Goal: Transaction & Acquisition: Purchase product/service

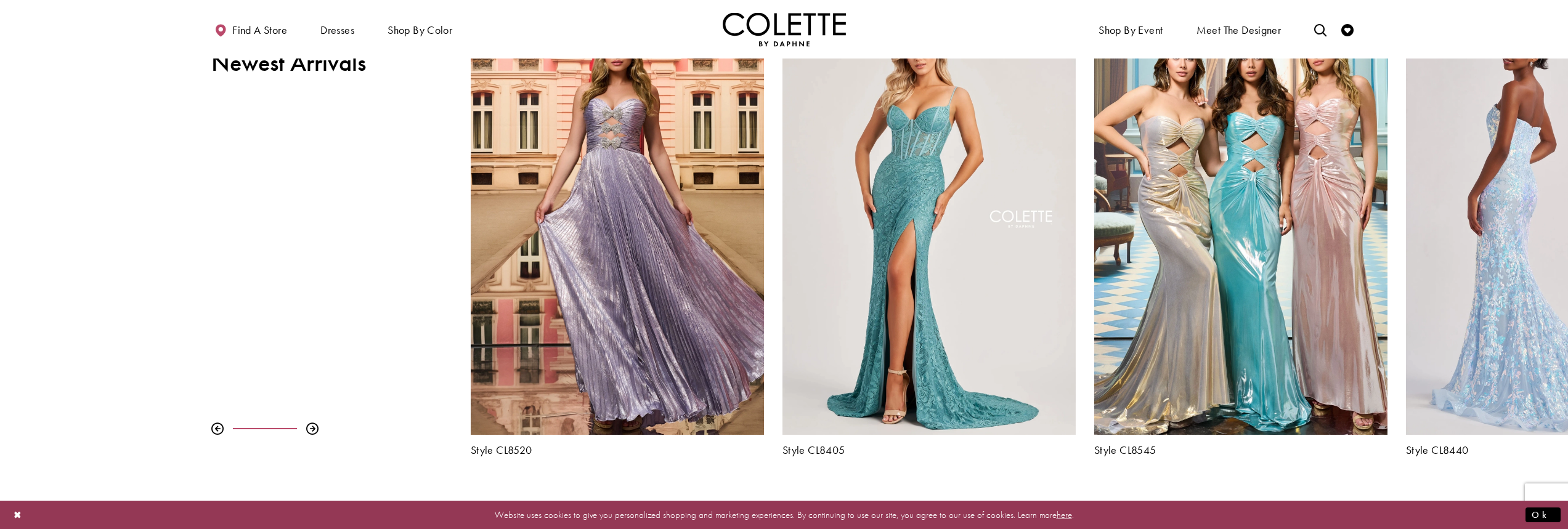
scroll to position [801, 0]
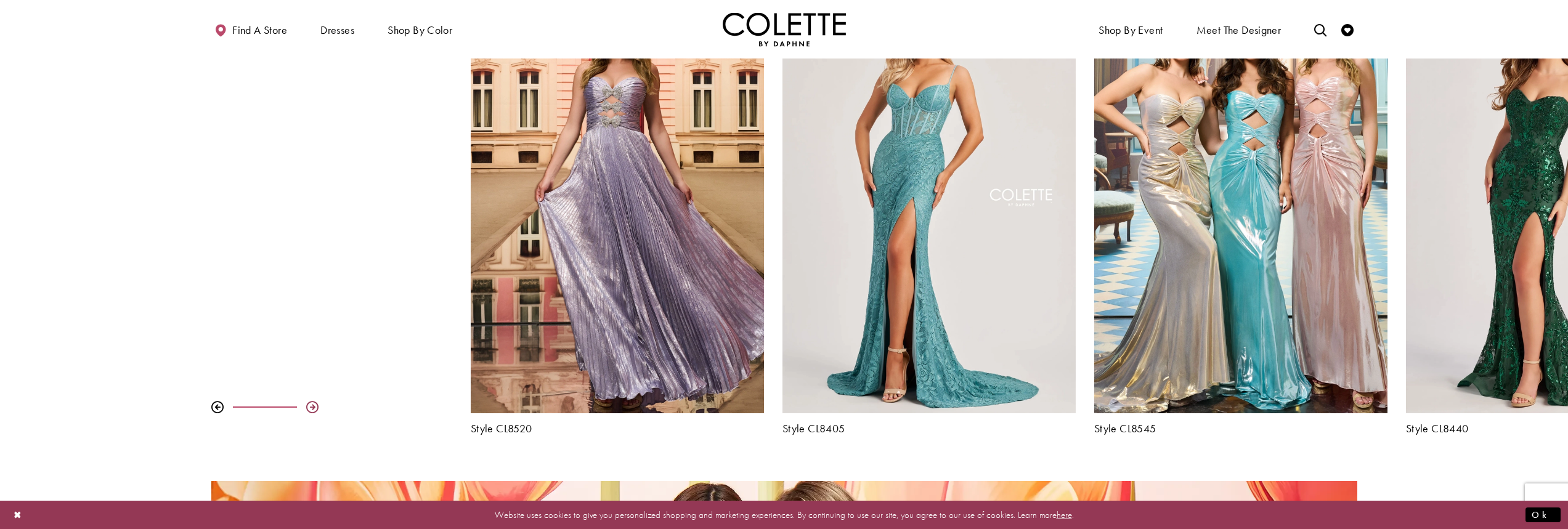
click at [311, 409] on div at bounding box center [312, 407] width 13 height 13
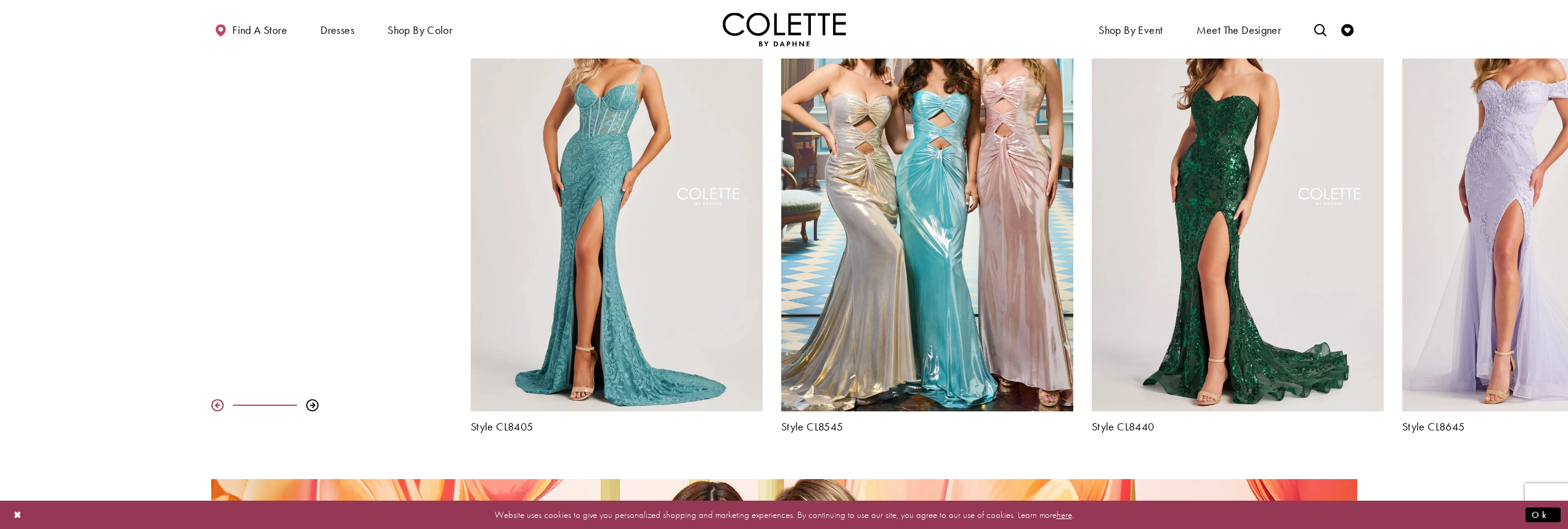
click at [221, 404] on div at bounding box center [217, 405] width 13 height 13
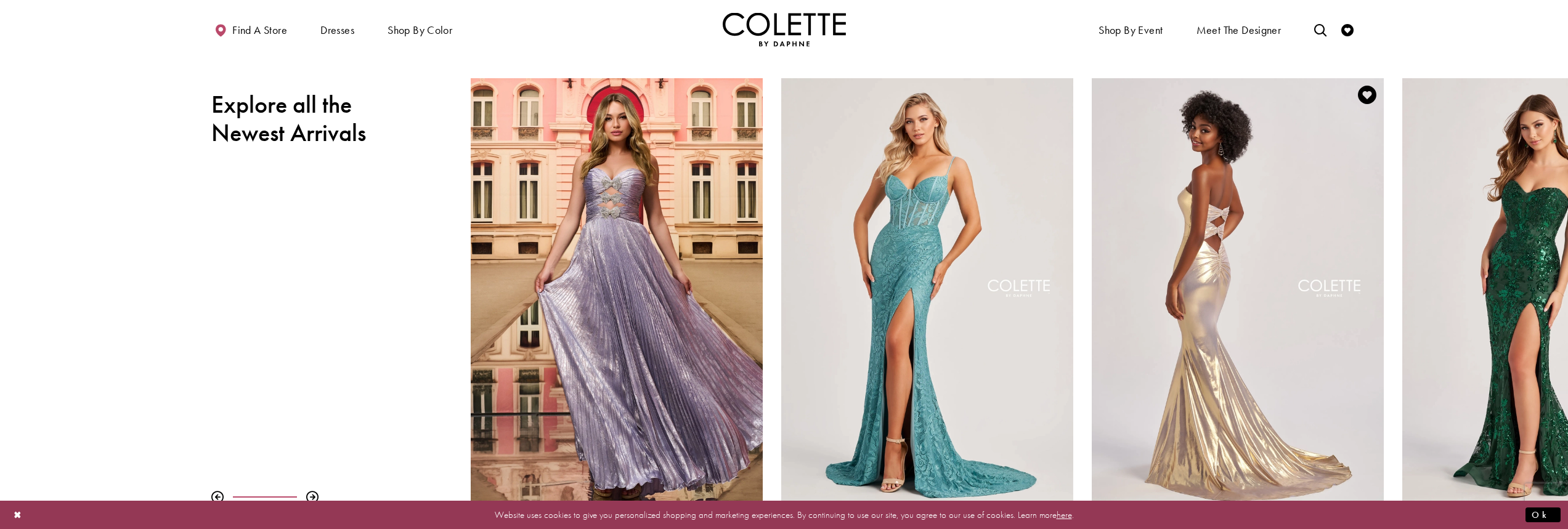
scroll to position [739, 0]
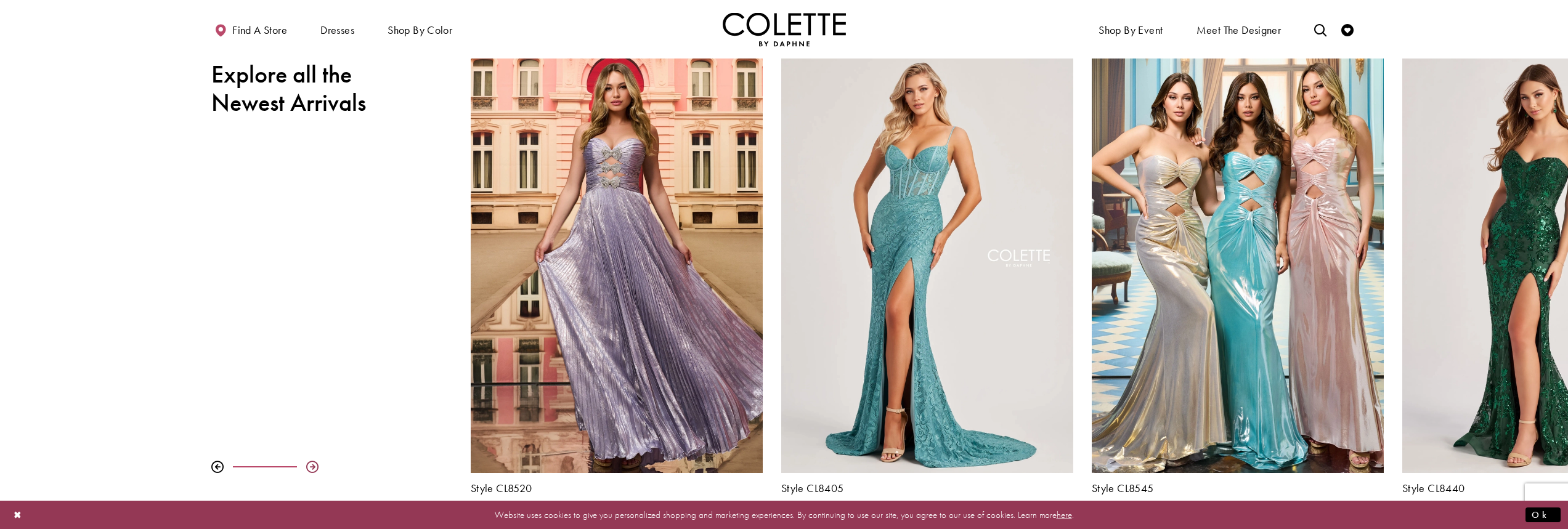
click at [312, 465] on div at bounding box center [312, 466] width 13 height 13
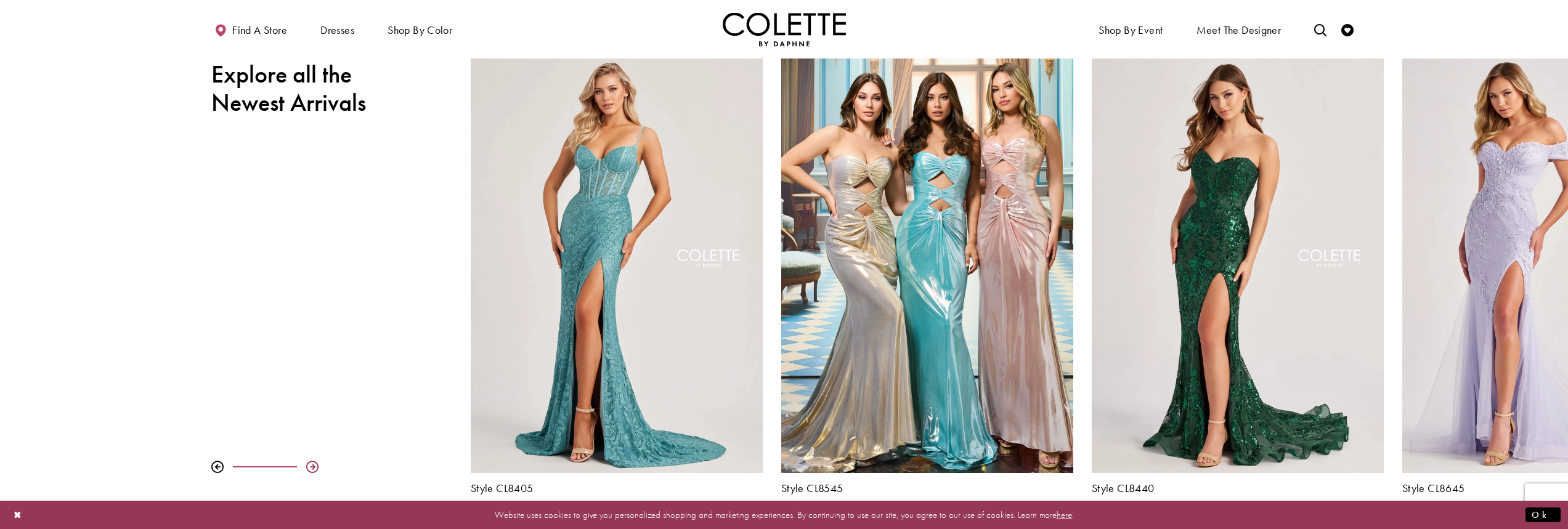
click at [312, 465] on div at bounding box center [312, 466] width 13 height 13
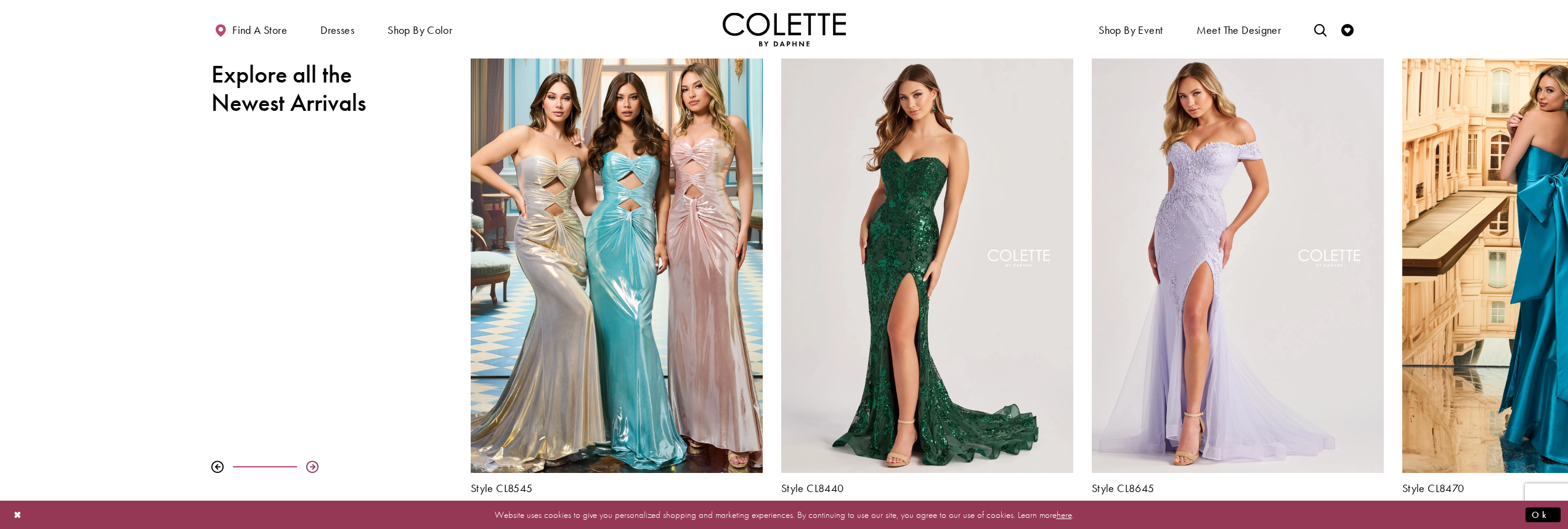
click at [312, 465] on div at bounding box center [312, 466] width 13 height 13
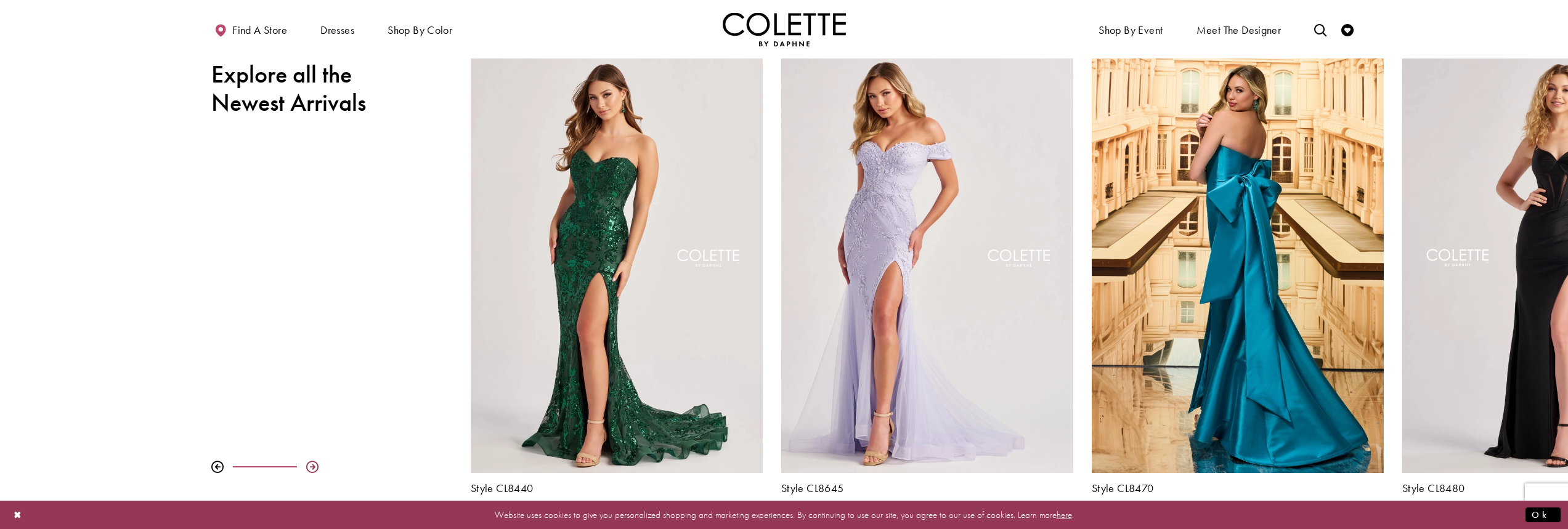
click at [315, 466] on div at bounding box center [312, 466] width 13 height 13
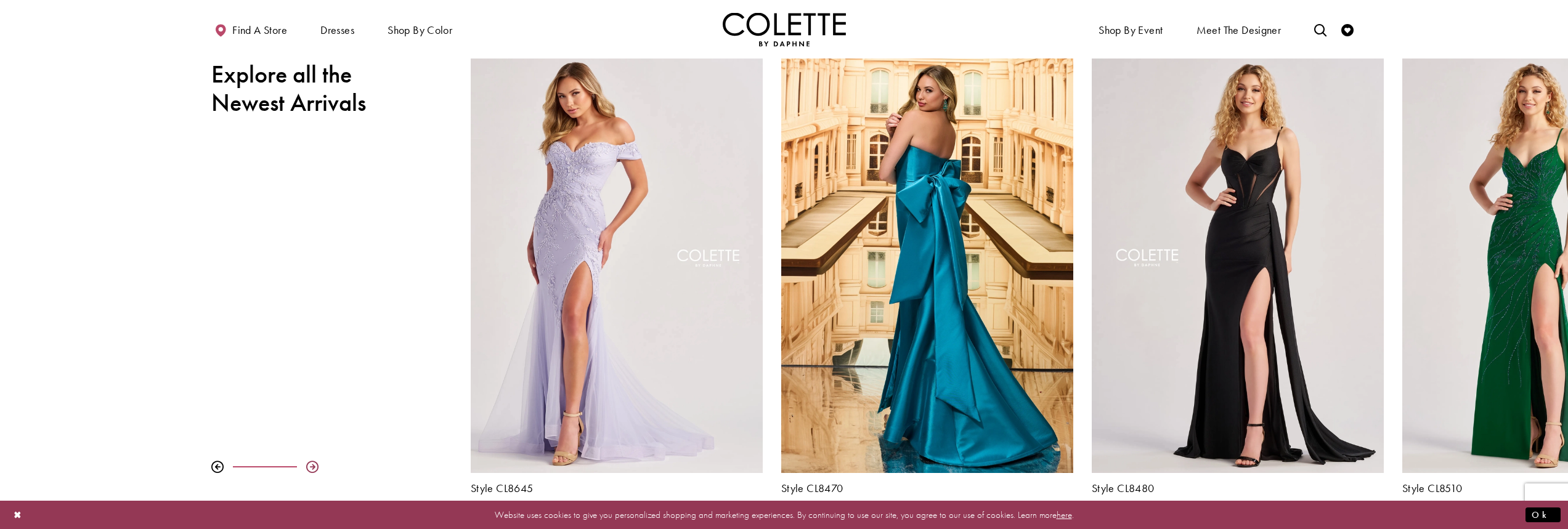
click at [315, 466] on div at bounding box center [312, 466] width 13 height 13
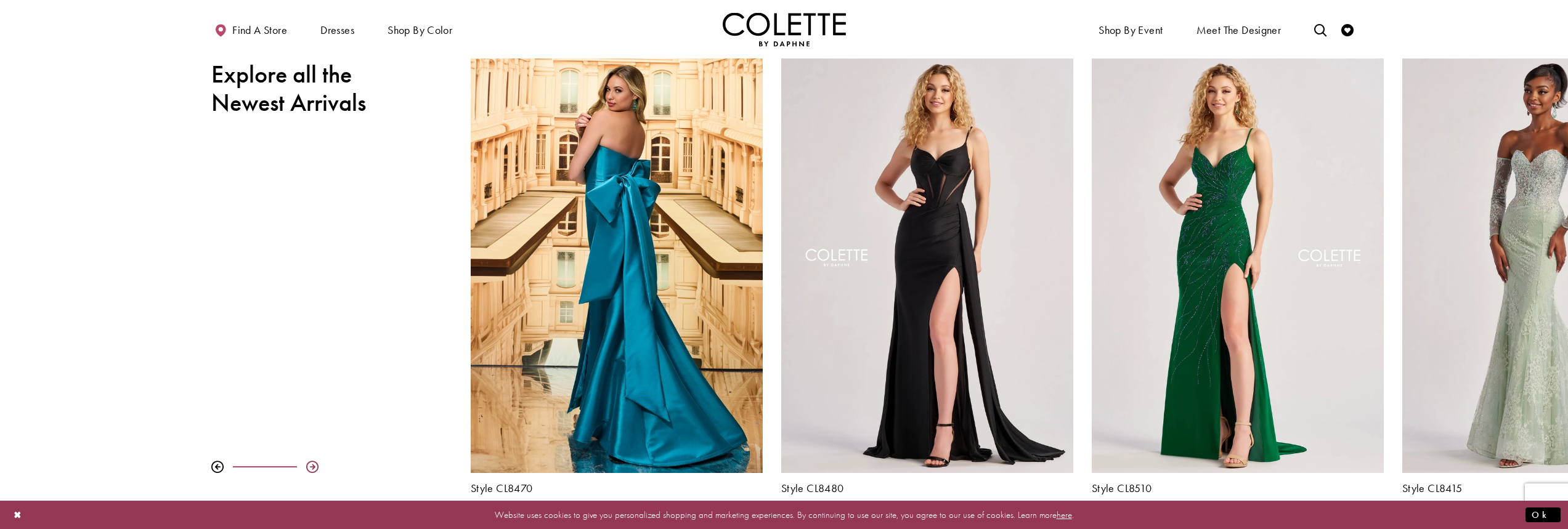
click at [315, 467] on div at bounding box center [312, 466] width 13 height 13
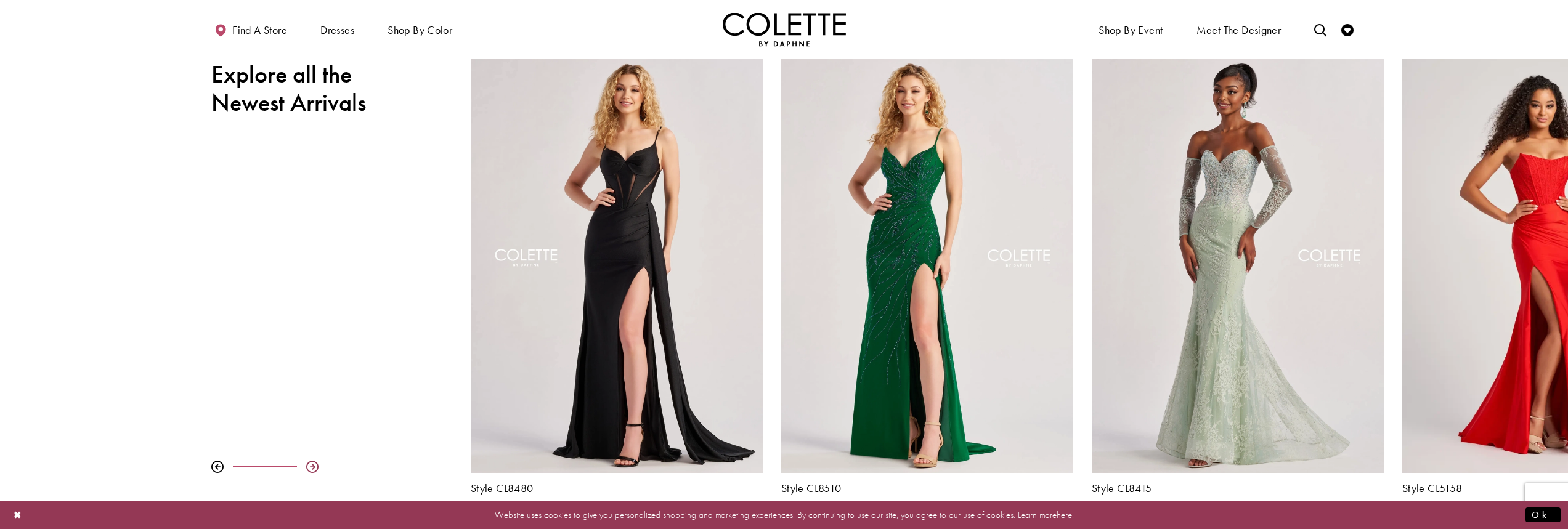
click at [315, 467] on div at bounding box center [312, 466] width 13 height 13
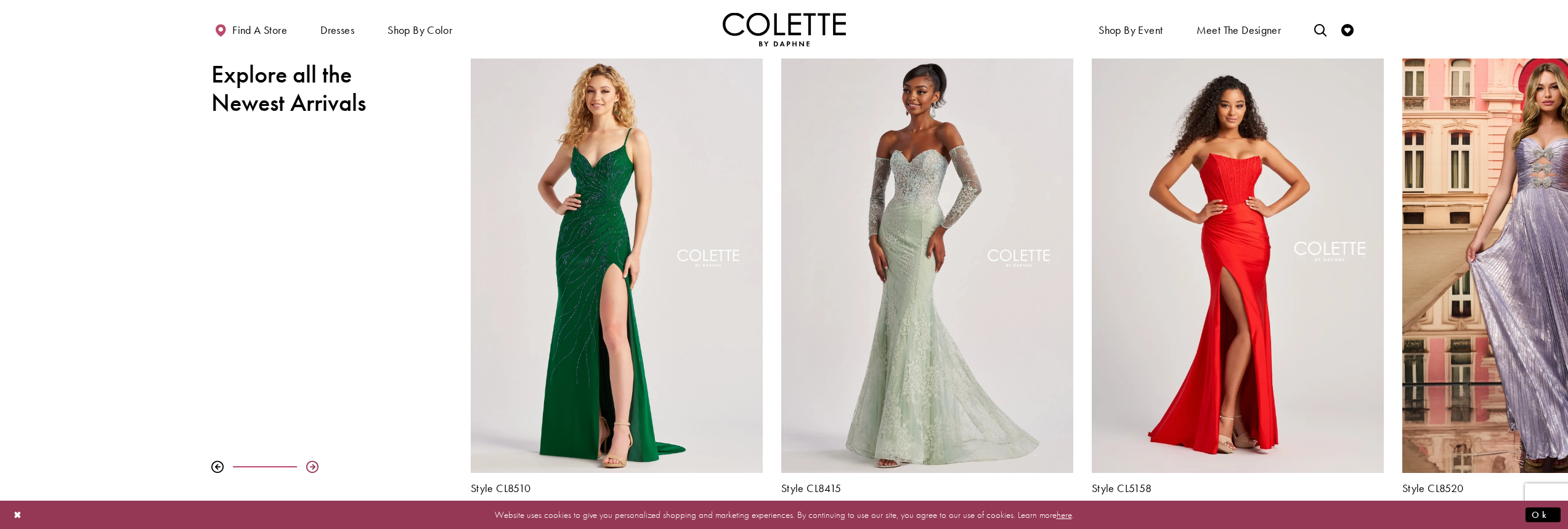
click at [315, 467] on div at bounding box center [312, 466] width 13 height 13
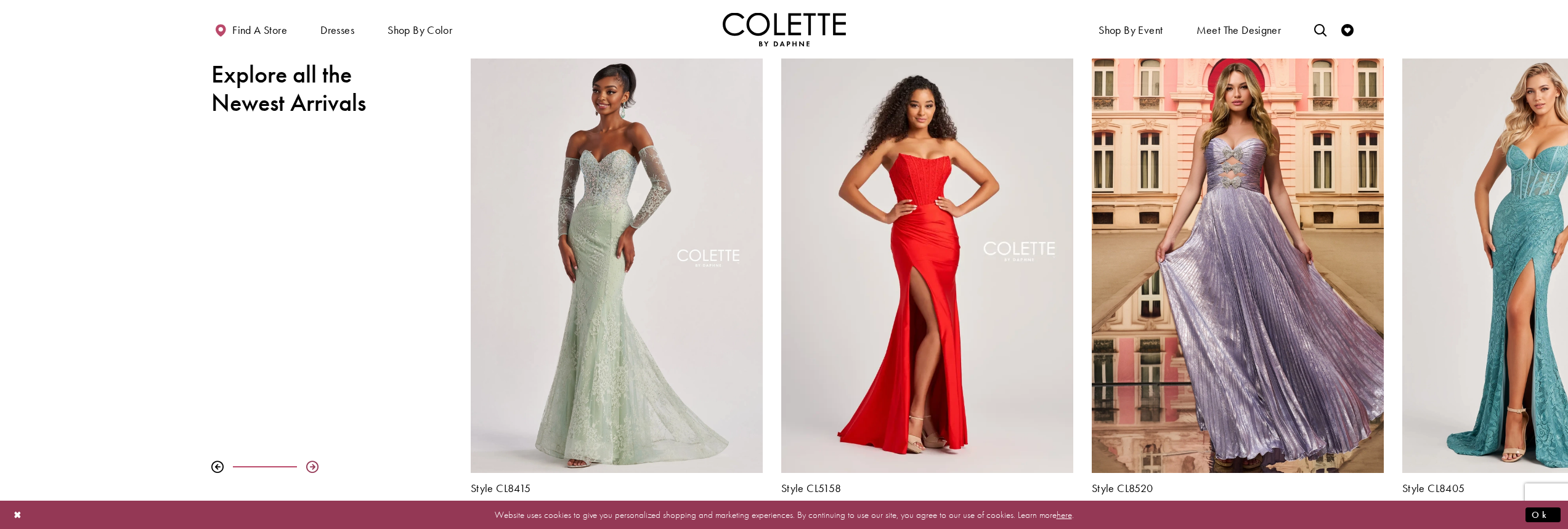
click at [315, 467] on div at bounding box center [312, 466] width 13 height 13
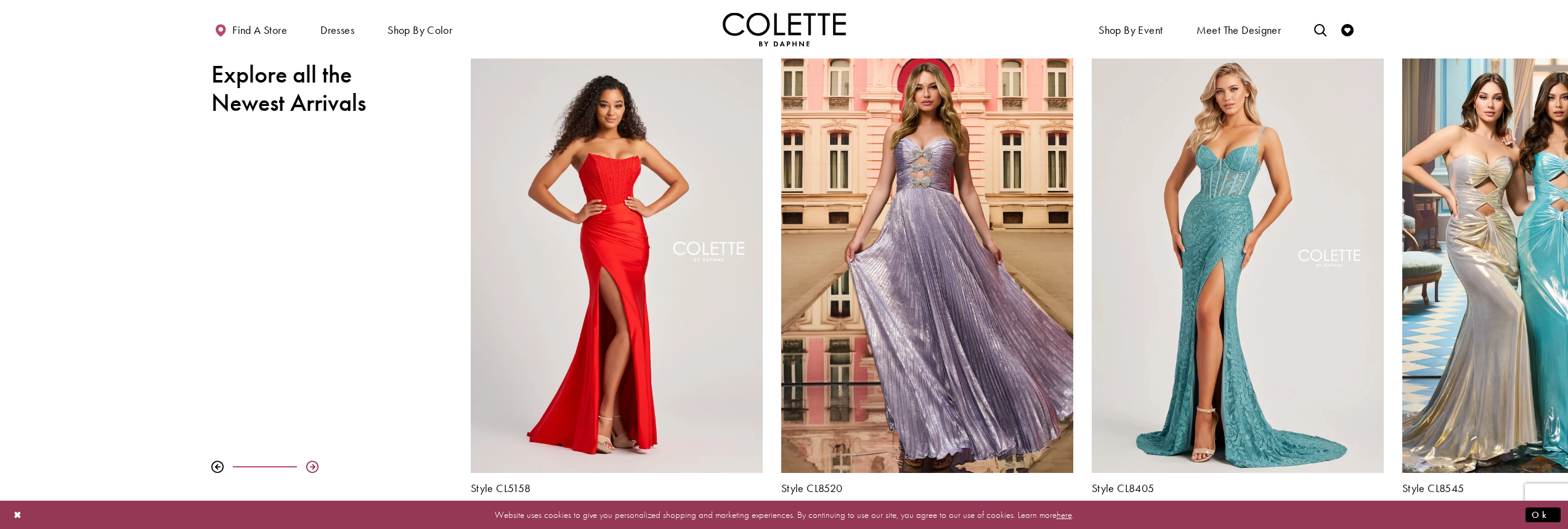
click at [315, 467] on div at bounding box center [312, 466] width 13 height 13
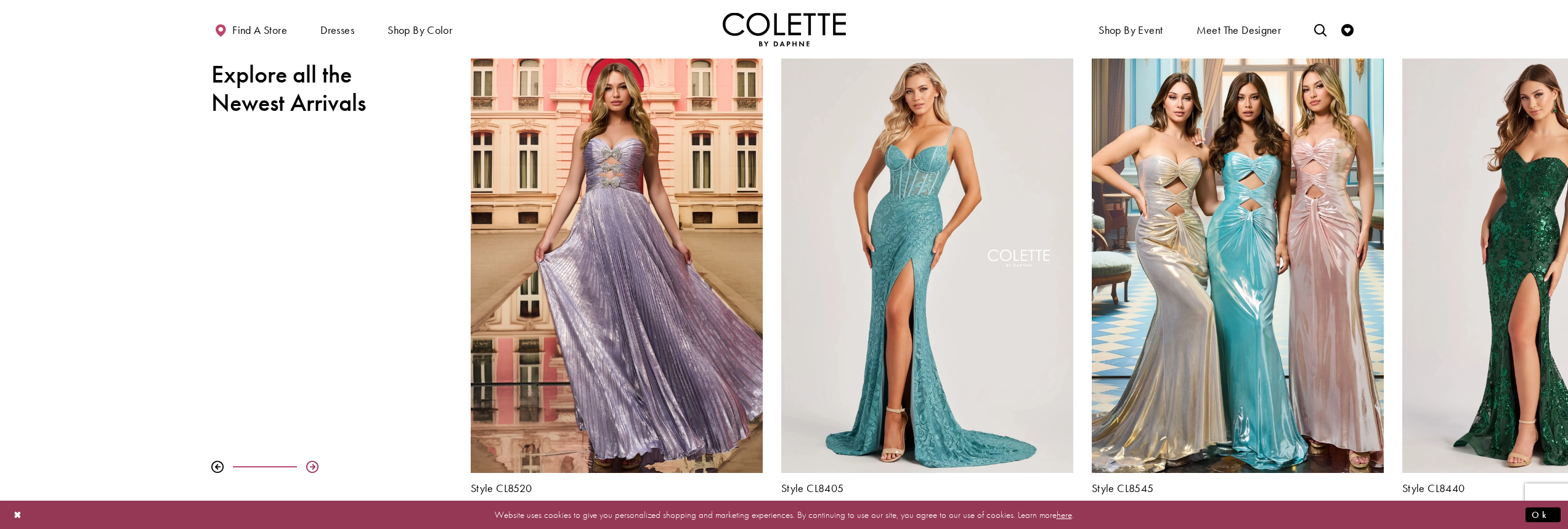
click at [315, 467] on div at bounding box center [312, 466] width 13 height 13
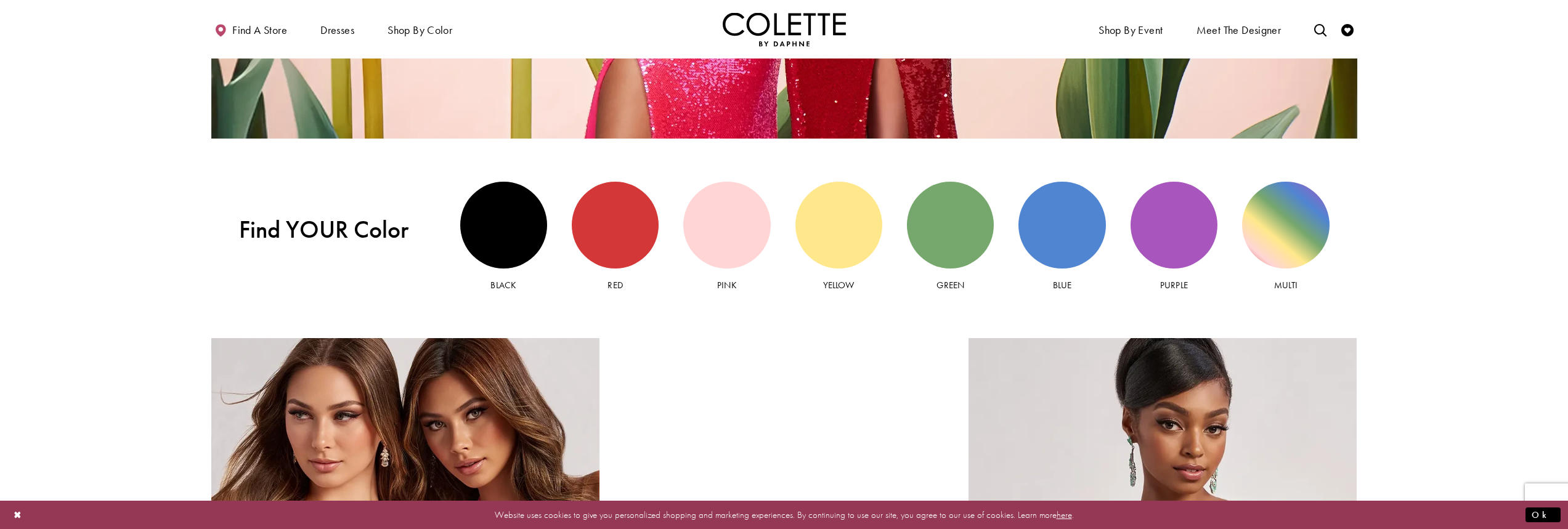
scroll to position [1725, 0]
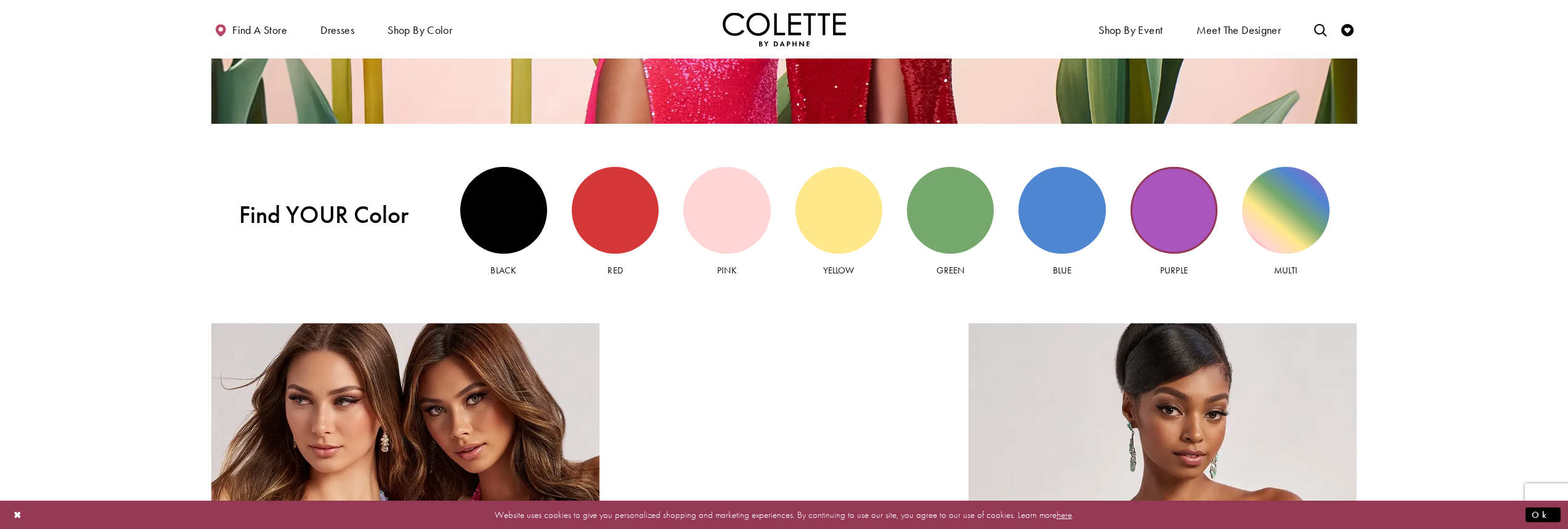
click at [1174, 209] on div "Purple view" at bounding box center [1174, 210] width 87 height 87
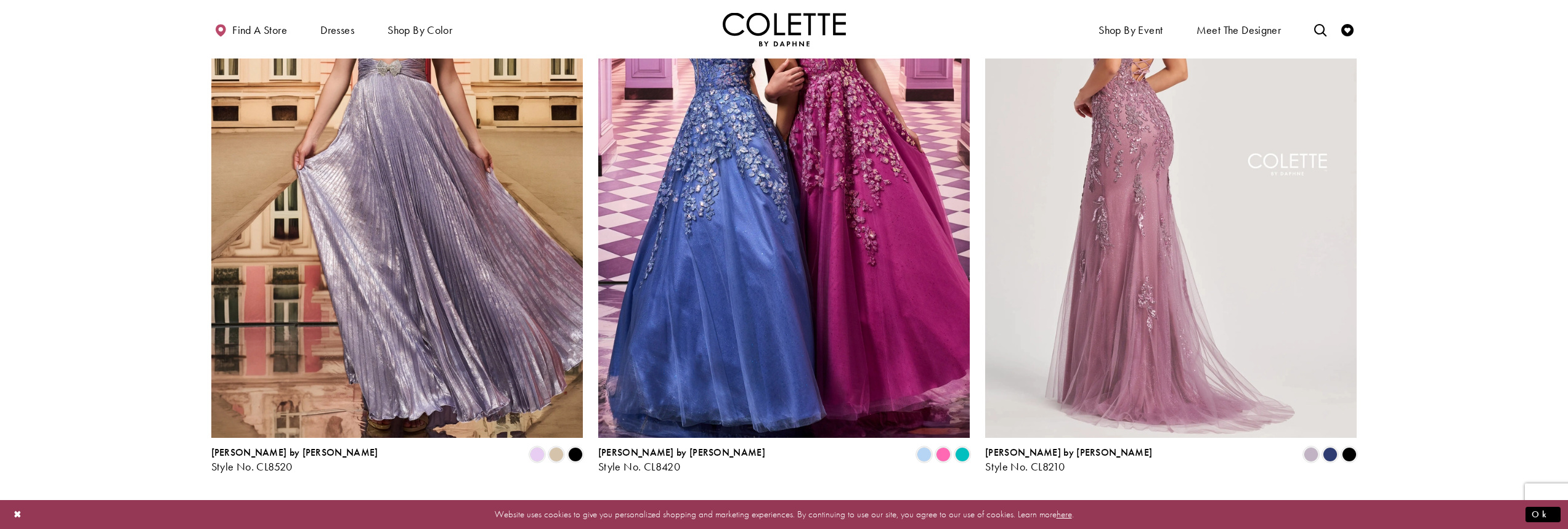
scroll to position [246, 0]
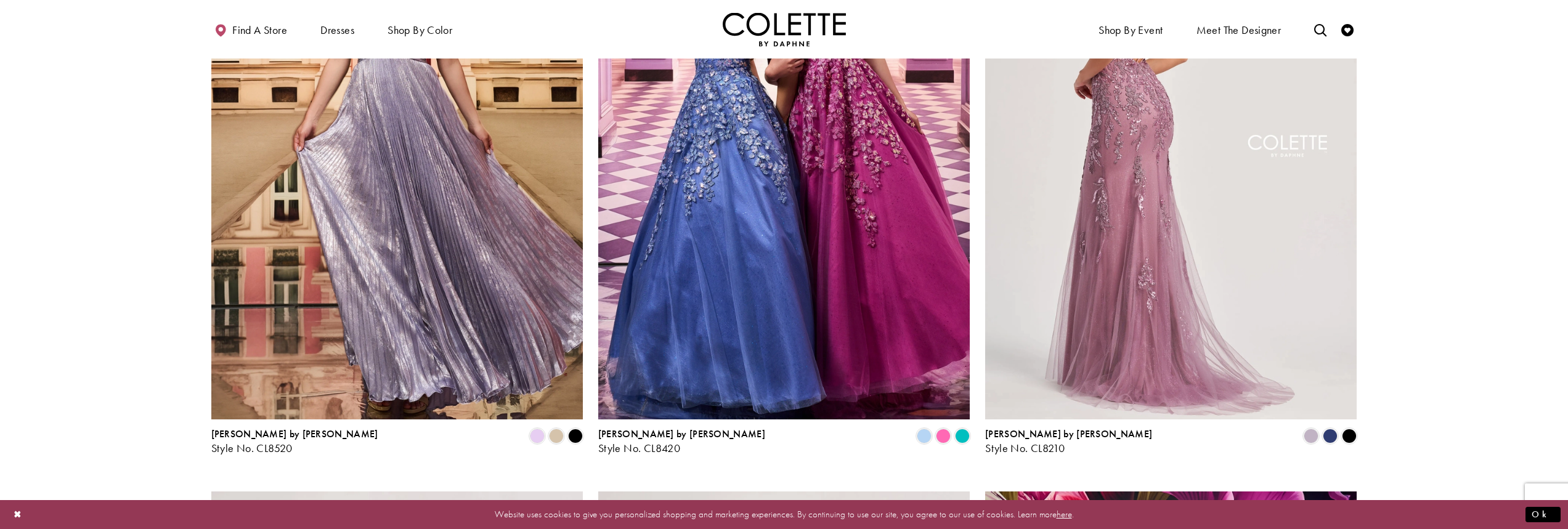
click at [1282, 302] on img "Visit Colette by Daphne Style No. CL8210 Page" at bounding box center [1171, 149] width 372 height 541
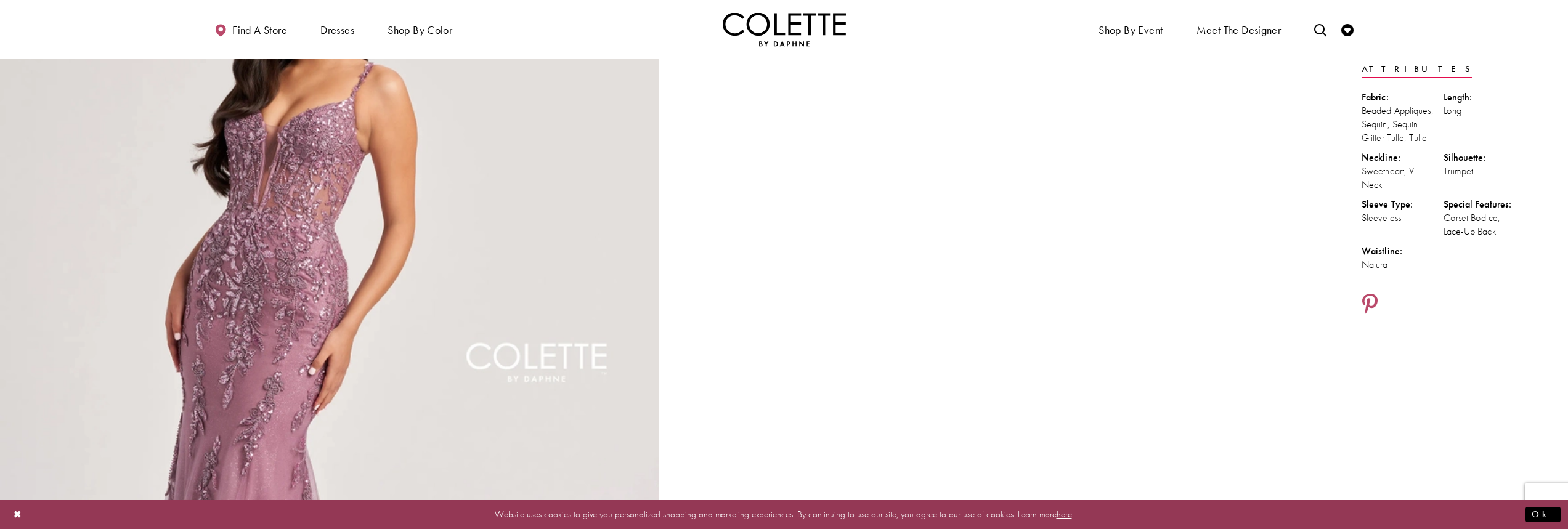
scroll to position [246, 0]
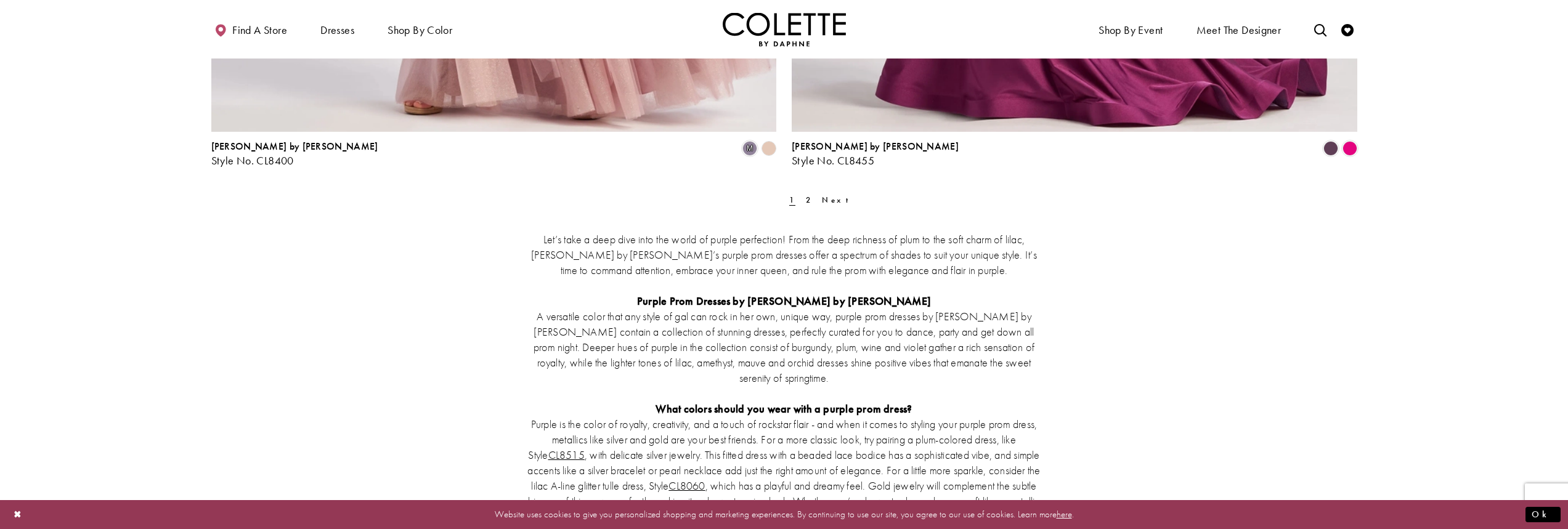
scroll to position [3265, 0]
click at [802, 199] on link "2" at bounding box center [809, 201] width 13 height 18
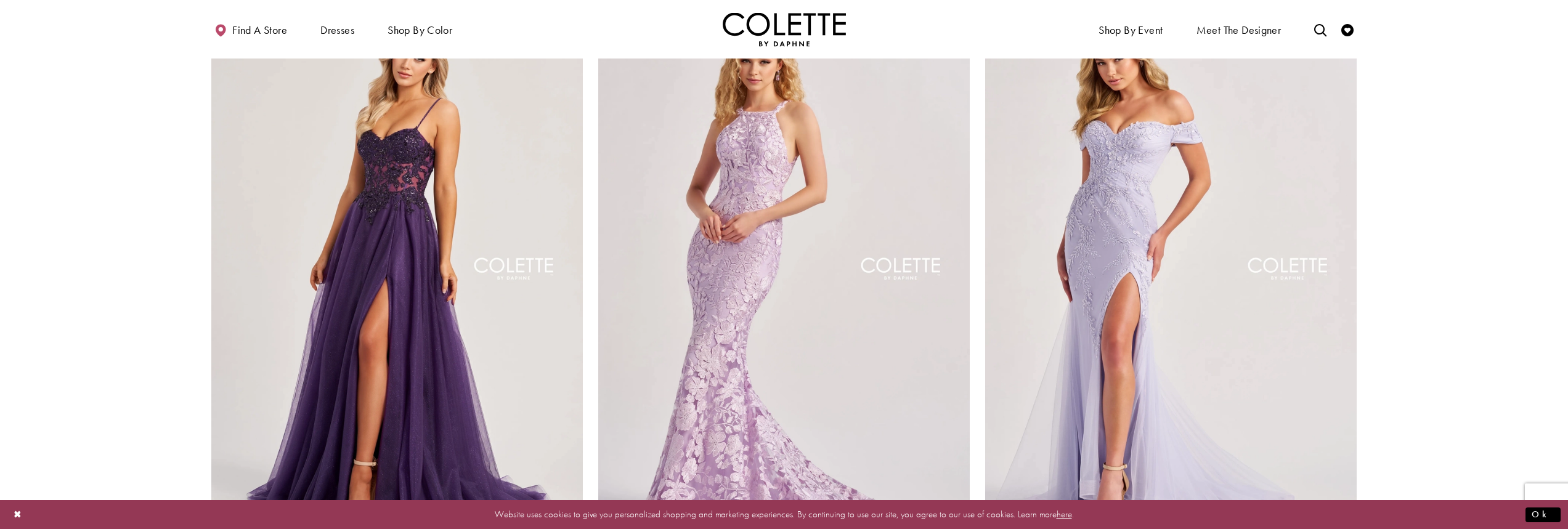
scroll to position [744, 0]
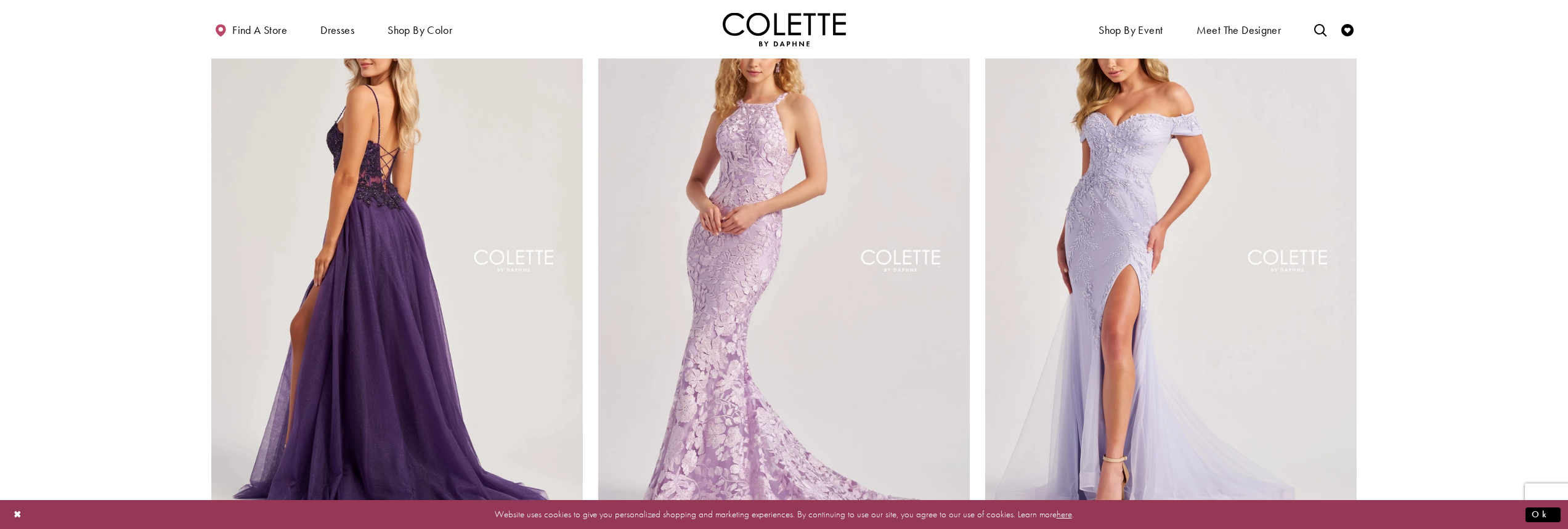
click at [314, 199] on img "Visit Colette by Daphne Style No. CL8280 Page" at bounding box center [397, 264] width 372 height 541
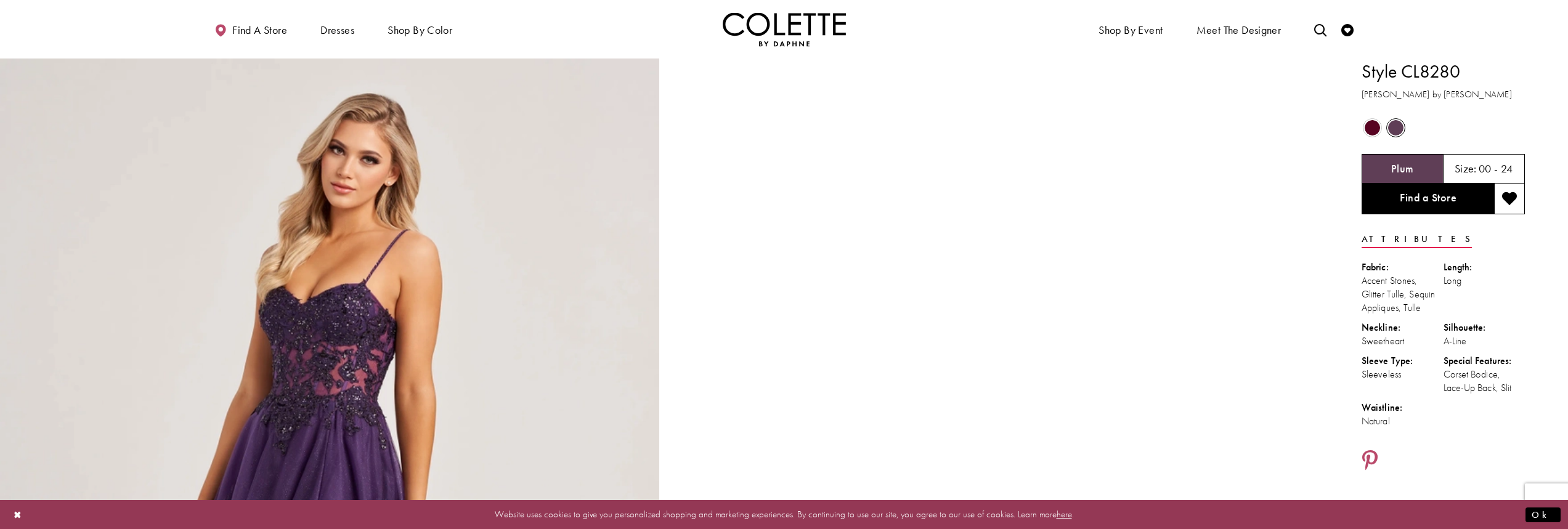
click at [1368, 123] on span "Product color controls state depends on size chosen" at bounding box center [1372, 127] width 15 height 15
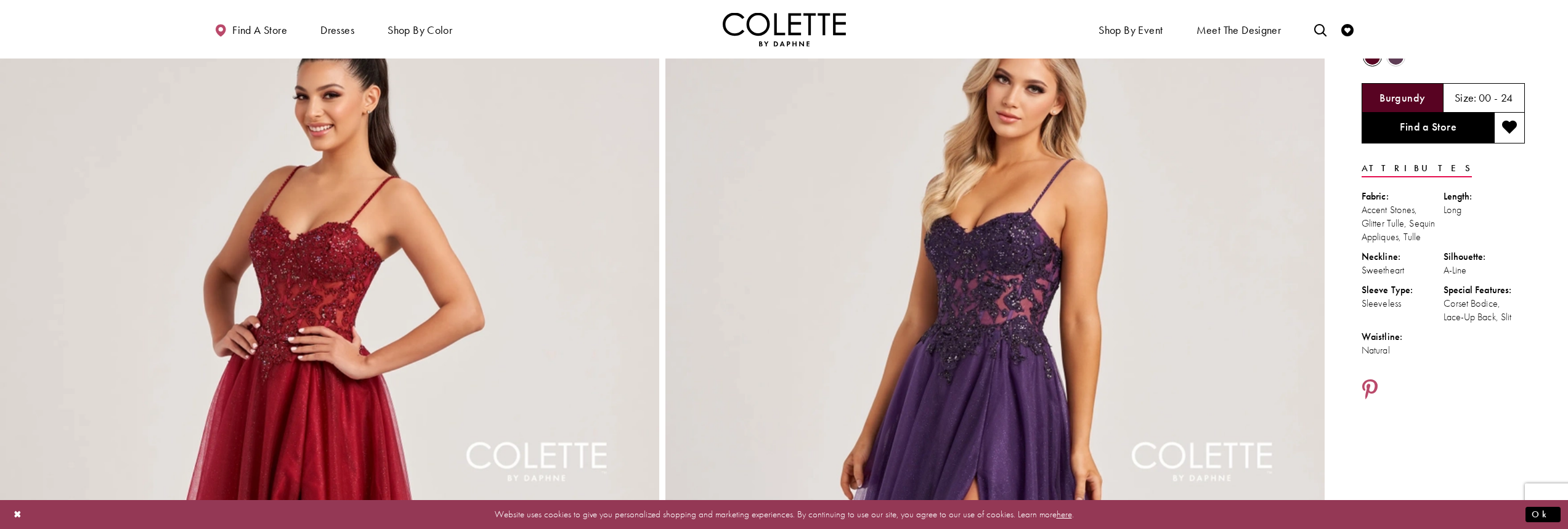
scroll to position [62, 0]
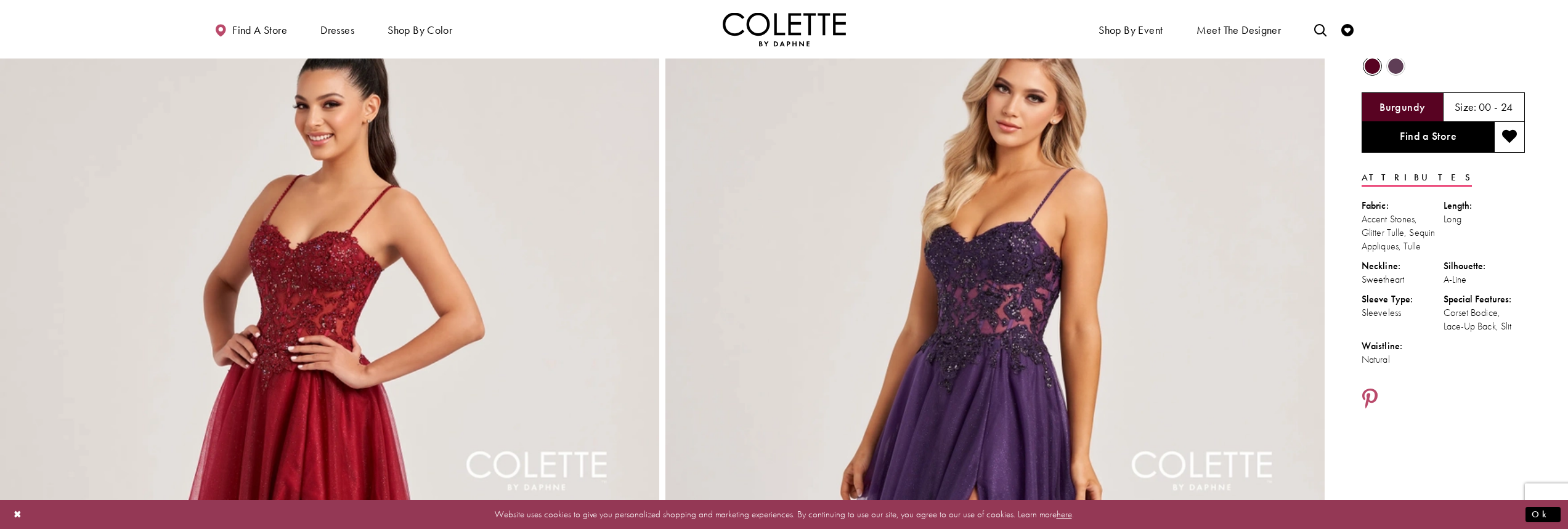
click at [1392, 65] on span "Product color controls state depends on size chosen" at bounding box center [1395, 66] width 15 height 15
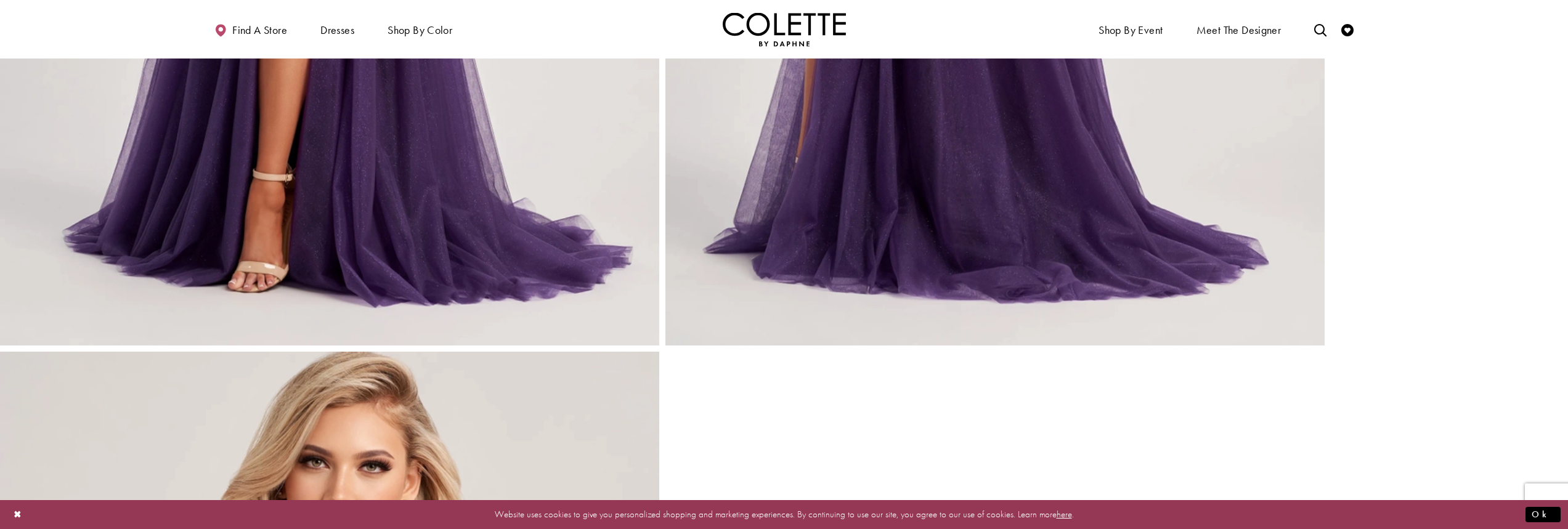
scroll to position [678, 0]
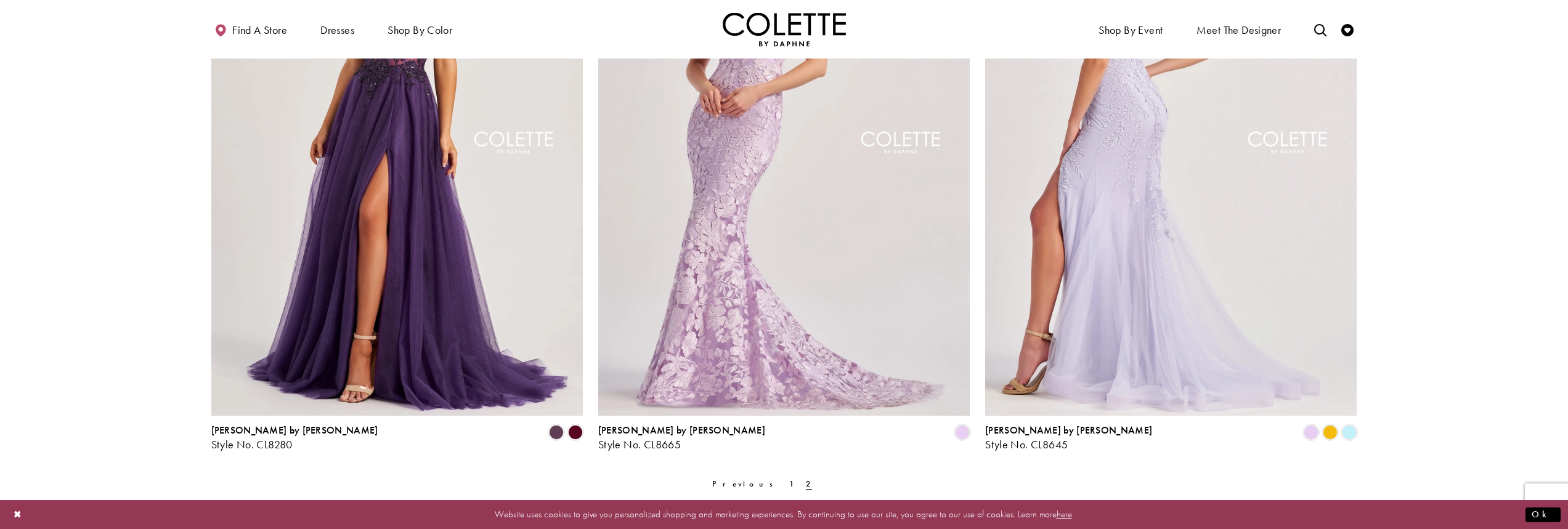
scroll to position [867, 0]
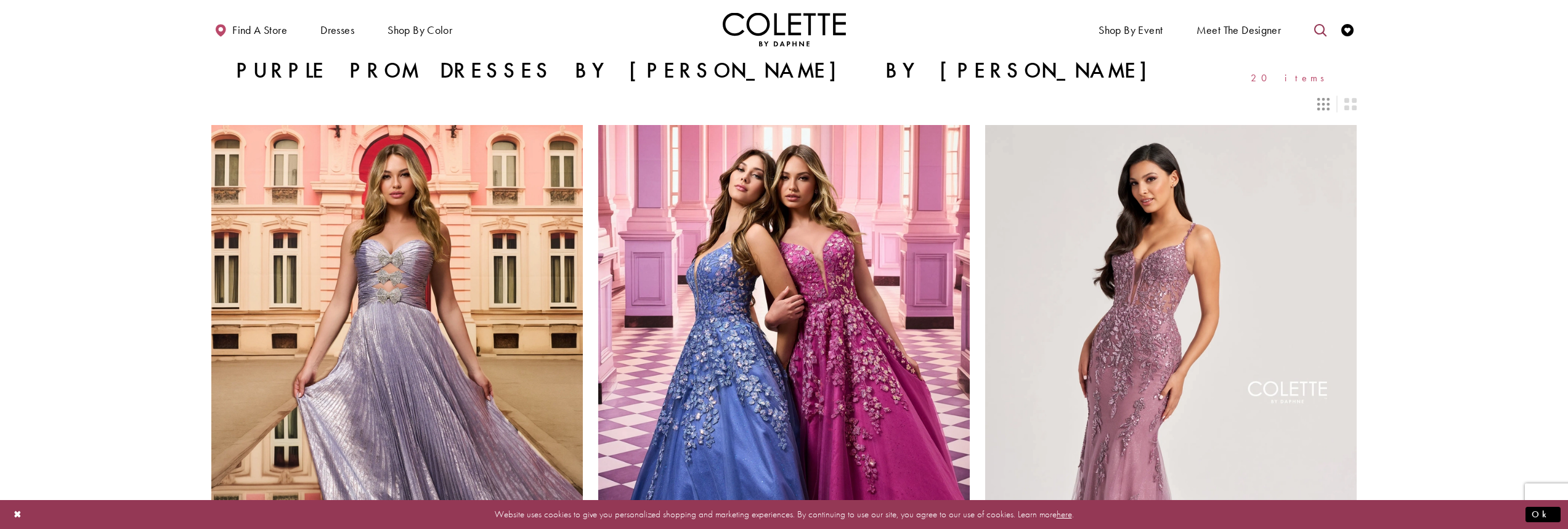
click at [1315, 42] on link "Toggle search" at bounding box center [1320, 29] width 18 height 34
click at [1255, 31] on input "Search" at bounding box center [1257, 29] width 149 height 18
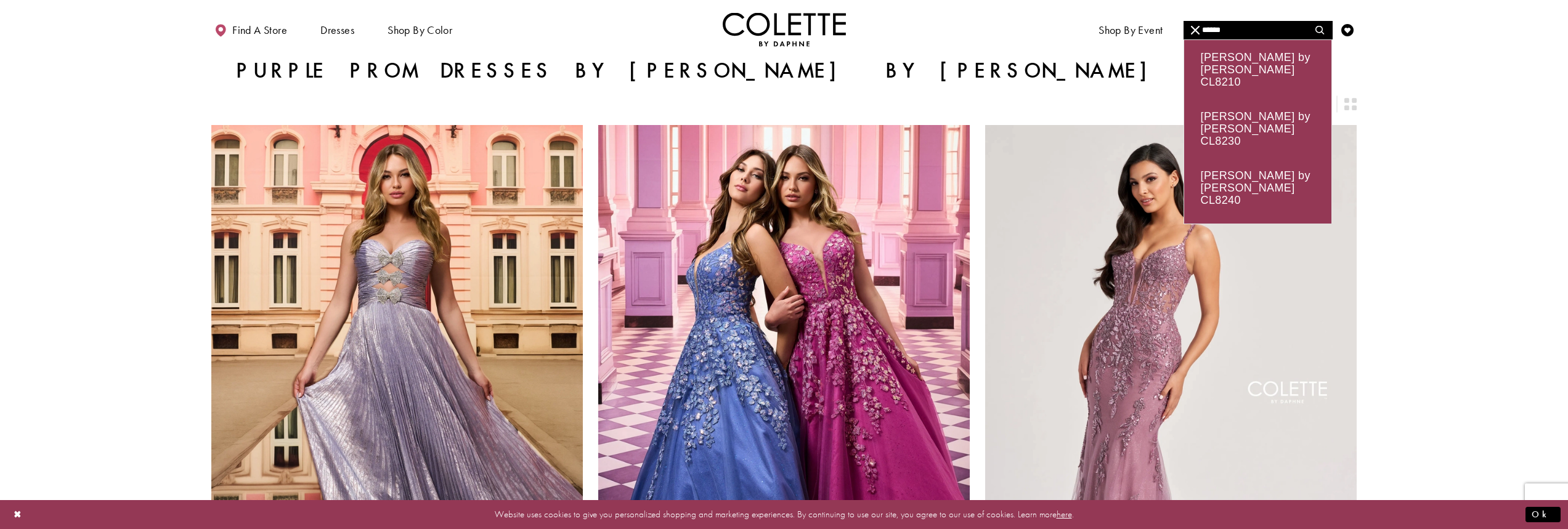
type input "******"
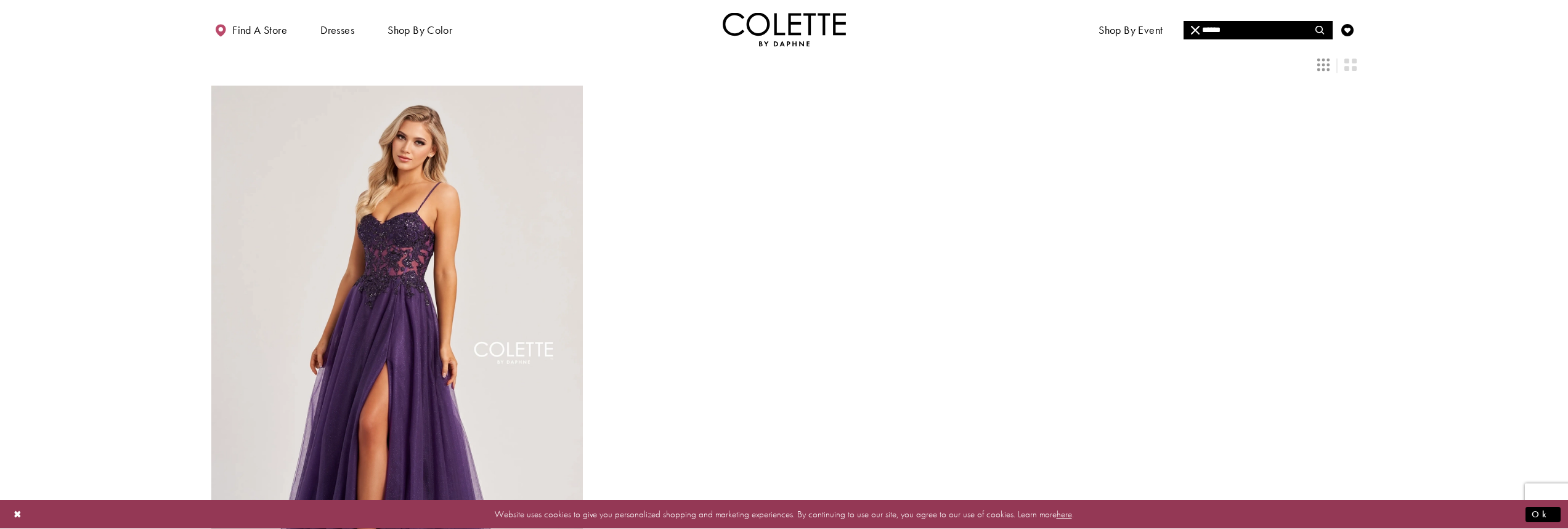
scroll to position [185, 0]
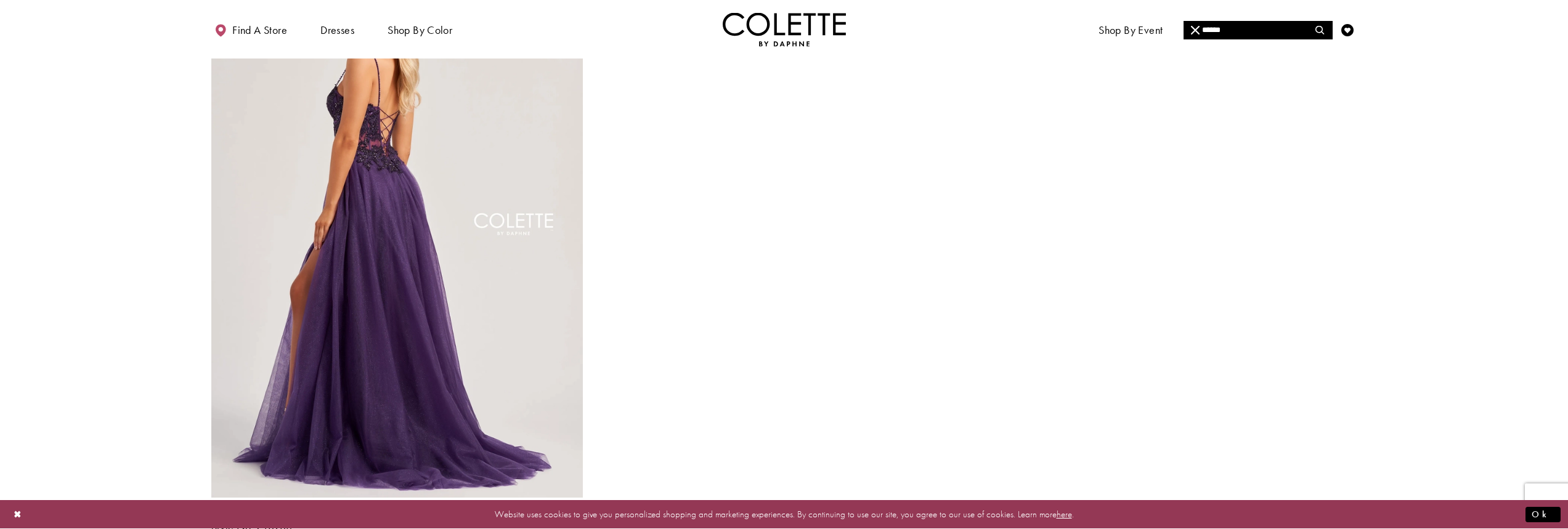
click at [341, 157] on img "Visit Colette by Daphne Style No. CL8280 Page" at bounding box center [397, 227] width 372 height 541
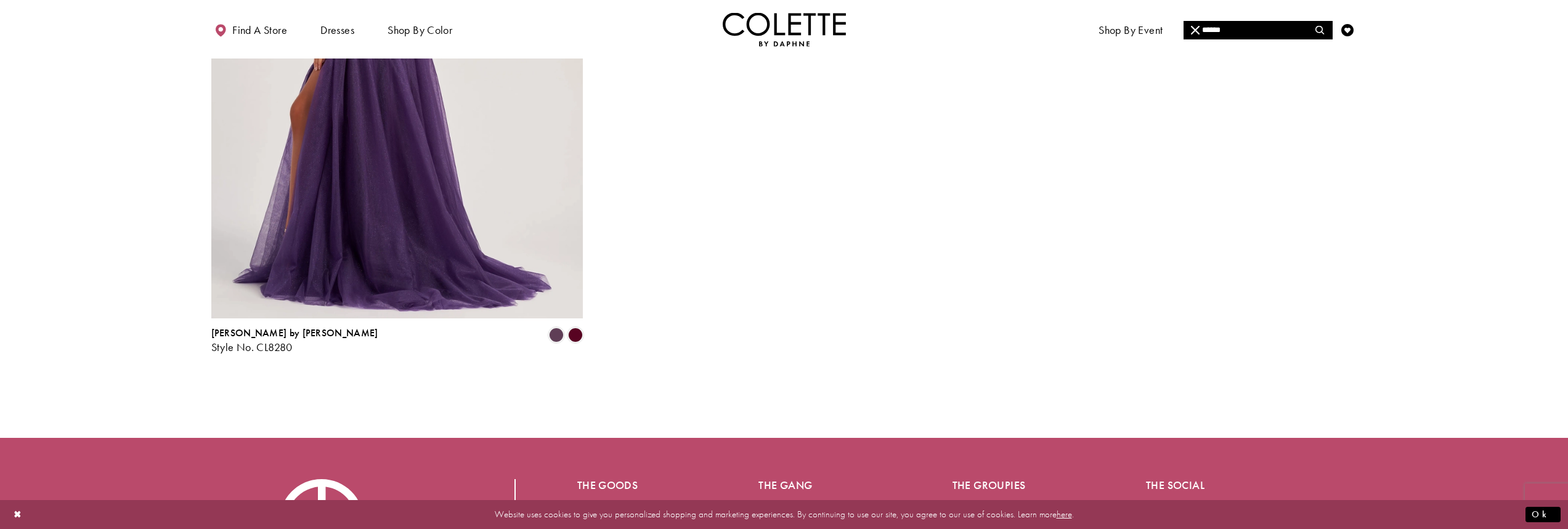
scroll to position [369, 0]
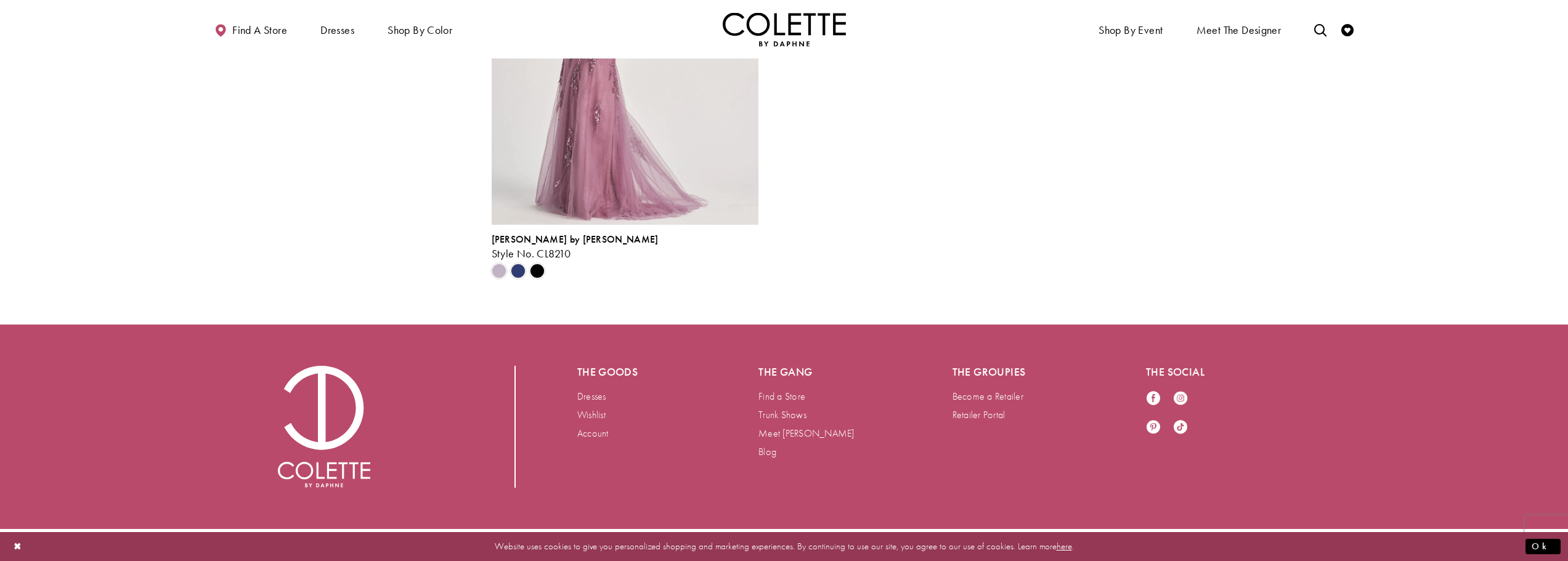
scroll to position [3321, 0]
